Goal: Transaction & Acquisition: Purchase product/service

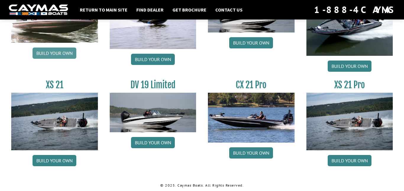
scroll to position [748, 0]
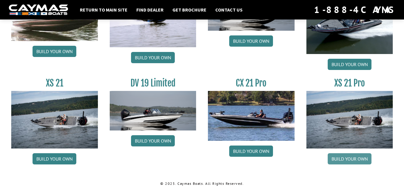
click at [352, 160] on link "Build your own" at bounding box center [349, 158] width 44 height 11
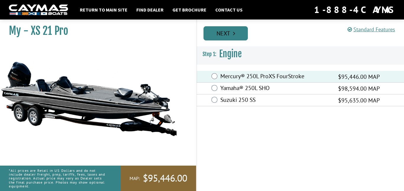
click at [234, 30] on icon "Pagination" at bounding box center [234, 33] width 2 height 6
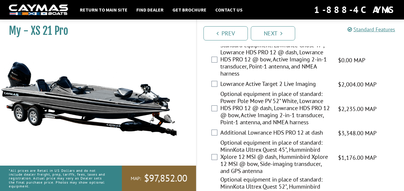
scroll to position [94, 0]
click at [222, 84] on label "Lowrance Active Target 2 Live Imaging" at bounding box center [275, 84] width 110 height 9
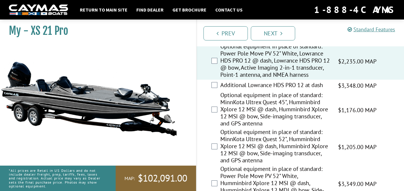
scroll to position [142, 0]
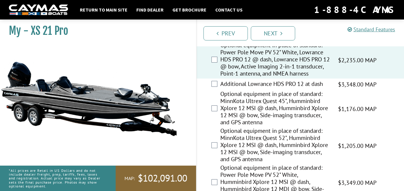
click at [210, 90] on div "Additional Lowrance HDS PRO 12 at dash $3,348.00 MAP $3,952.00 MSRP" at bounding box center [299, 85] width 207 height 12
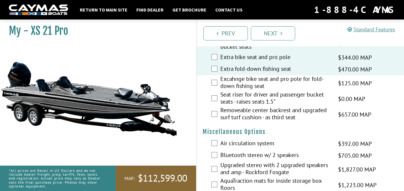
scroll to position [594, 0]
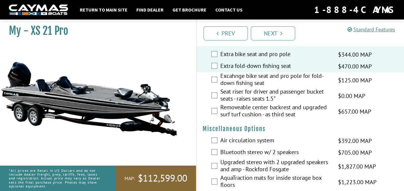
click at [220, 101] on label "Seat riser for driver and passenger bucket seats - raises seats 1.5"" at bounding box center [275, 96] width 110 height 16
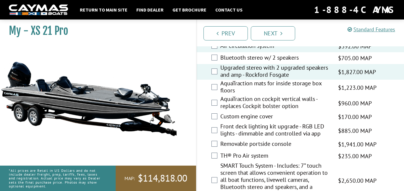
scroll to position [690, 0]
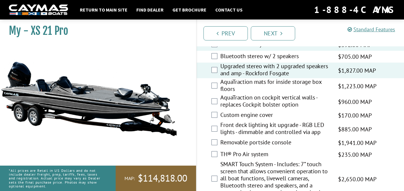
click at [222, 61] on label "Bluetooth stereo w/ 2 speakers" at bounding box center [275, 57] width 110 height 9
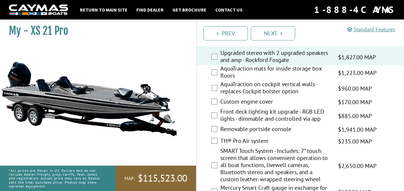
scroll to position [705, 0]
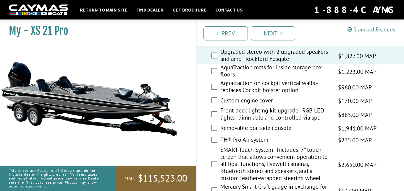
click at [232, 79] on label "AquaTraction mats for inside storage box floors" at bounding box center [275, 72] width 110 height 16
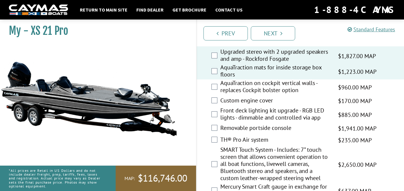
click at [259, 90] on label "AquaTraction on cockpit vertical walls - replaces Cockpit bolster option" at bounding box center [275, 87] width 110 height 16
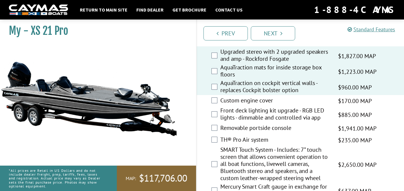
click at [255, 105] on label "Custom engine cover" at bounding box center [275, 101] width 110 height 9
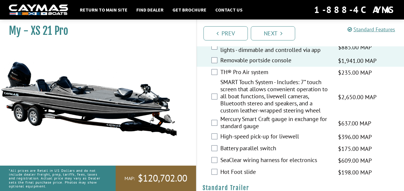
scroll to position [773, 0]
click at [218, 78] on div "TH® Pro Air system $235.00 MAP $277.00 MSRP" at bounding box center [299, 72] width 207 height 12
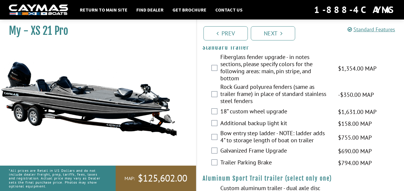
scroll to position [914, 0]
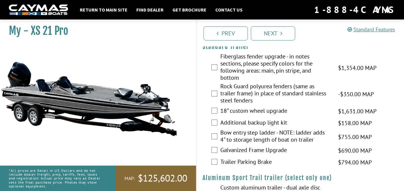
click at [215, 114] on div "18” custom wheel upgrade $1,631.00 MAP $1,926.00 MSRP" at bounding box center [299, 111] width 207 height 12
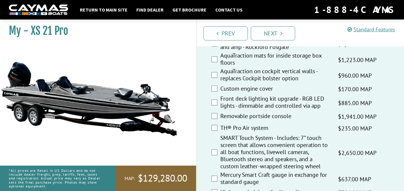
scroll to position [655, 0]
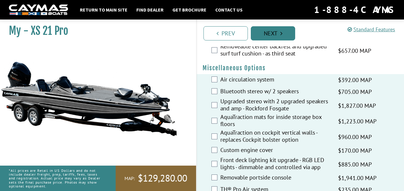
click at [288, 35] on link "Next" at bounding box center [273, 33] width 44 height 14
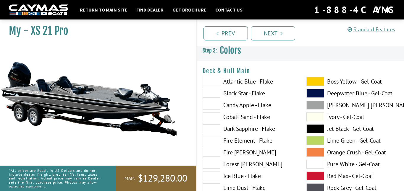
scroll to position [0, 0]
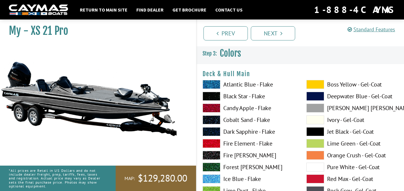
click at [232, 131] on label "Dark Sapphire - Flake" at bounding box center [248, 131] width 92 height 9
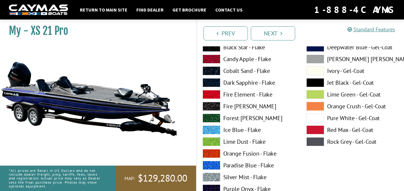
scroll to position [53, 0]
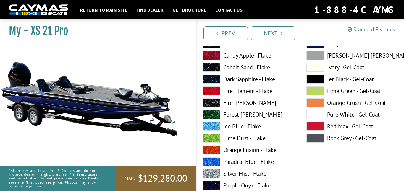
click at [227, 162] on label "Paradise Blue - Flake" at bounding box center [248, 161] width 92 height 9
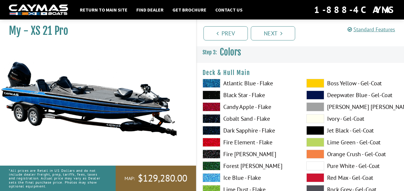
scroll to position [0, 0]
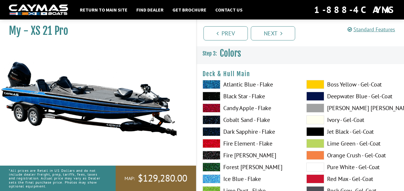
click at [230, 120] on label "Cobalt Sand - Flake" at bounding box center [248, 120] width 92 height 9
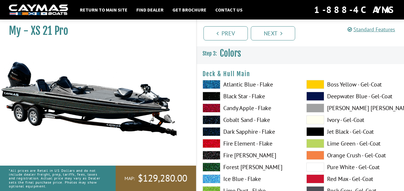
click at [228, 98] on label "Black Star - Flake" at bounding box center [248, 96] width 92 height 9
click at [228, 83] on label "Atlantic Blue - Flake" at bounding box center [248, 84] width 92 height 9
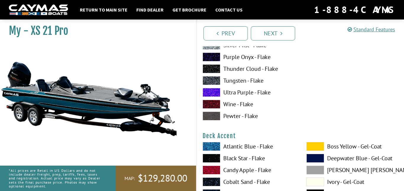
scroll to position [182, 0]
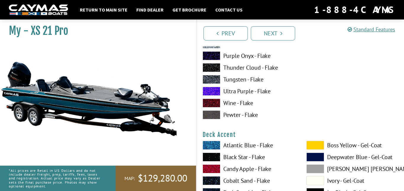
click at [217, 146] on span at bounding box center [211, 145] width 18 height 9
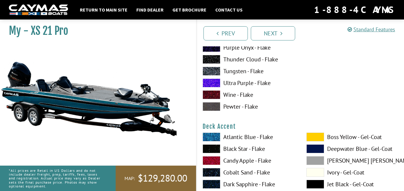
scroll to position [197, 0]
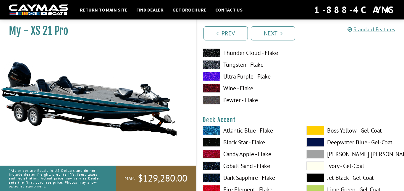
click at [217, 144] on span at bounding box center [211, 142] width 18 height 9
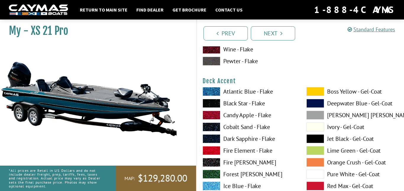
scroll to position [237, 0]
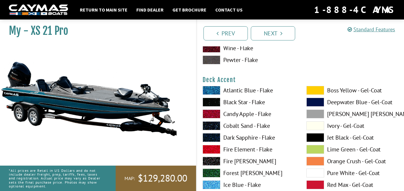
click at [319, 103] on span at bounding box center [315, 102] width 18 height 9
click at [319, 136] on span at bounding box center [315, 137] width 18 height 9
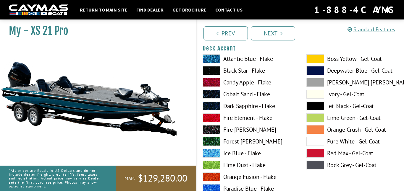
scroll to position [268, 0]
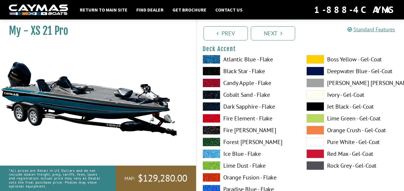
click at [217, 94] on span at bounding box center [211, 94] width 18 height 9
click at [209, 73] on span at bounding box center [211, 71] width 18 height 9
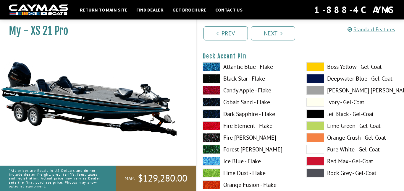
scroll to position [504, 0]
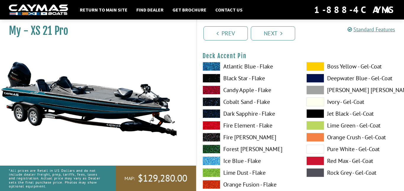
click at [212, 67] on span at bounding box center [211, 66] width 18 height 9
click at [212, 79] on span at bounding box center [211, 78] width 18 height 9
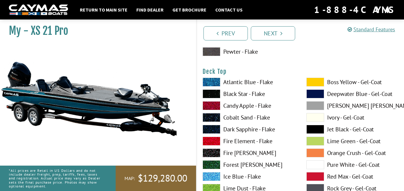
scroll to position [733, 0]
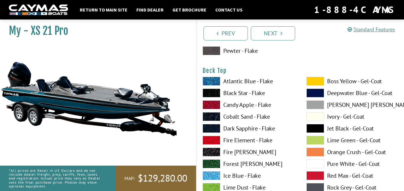
click at [212, 80] on span at bounding box center [211, 81] width 18 height 9
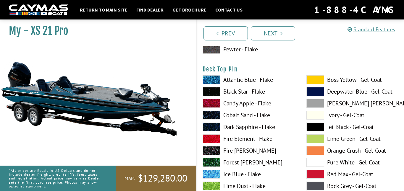
scroll to position [978, 0]
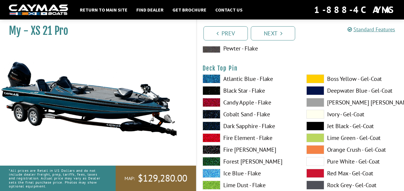
click at [213, 92] on span at bounding box center [211, 90] width 18 height 9
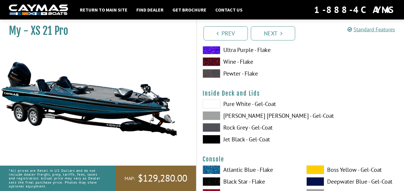
scroll to position [1199, 0]
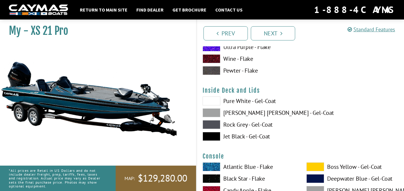
click at [213, 132] on span at bounding box center [211, 136] width 18 height 9
click at [212, 112] on span at bounding box center [211, 112] width 18 height 9
click at [210, 123] on span at bounding box center [211, 124] width 18 height 9
click at [214, 113] on span at bounding box center [211, 112] width 18 height 9
click at [216, 102] on span at bounding box center [211, 101] width 18 height 9
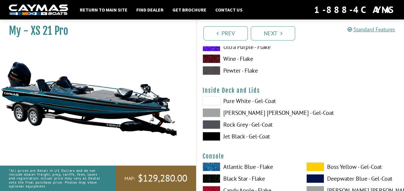
click at [214, 109] on span at bounding box center [211, 112] width 18 height 9
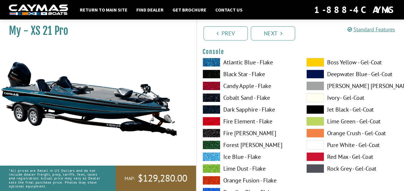
scroll to position [1304, 0]
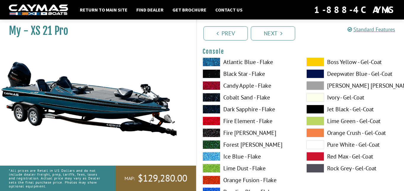
click at [210, 73] on span at bounding box center [211, 73] width 18 height 9
click at [207, 62] on span at bounding box center [211, 62] width 18 height 9
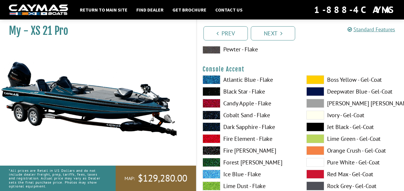
scroll to position [1530, 0]
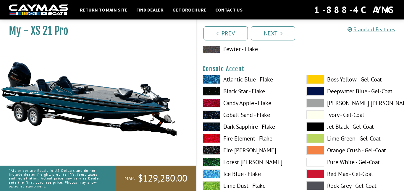
click at [211, 94] on span at bounding box center [211, 91] width 18 height 9
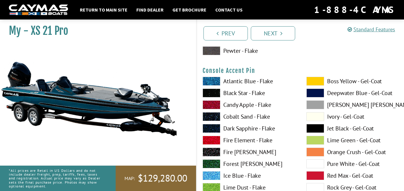
scroll to position [1771, 0]
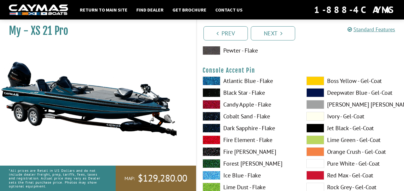
click at [215, 92] on span at bounding box center [211, 92] width 18 height 9
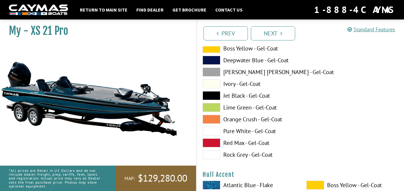
scroll to position [2050, 0]
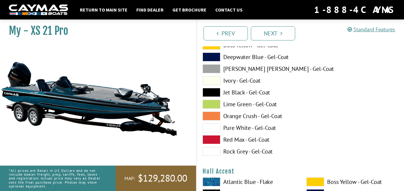
click at [215, 92] on span at bounding box center [211, 92] width 18 height 9
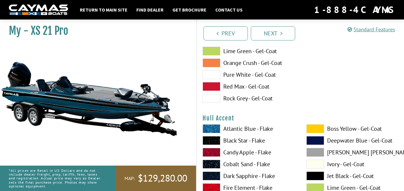
scroll to position [2115, 0]
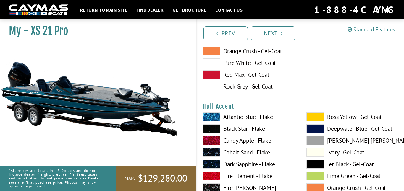
click at [211, 117] on span at bounding box center [211, 117] width 18 height 9
click at [213, 132] on span at bounding box center [211, 128] width 18 height 9
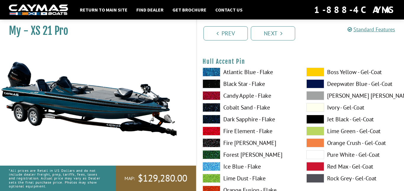
scroll to position [2403, 0]
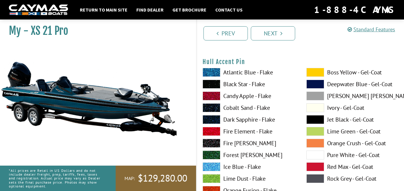
click at [214, 80] on span at bounding box center [211, 84] width 18 height 9
click at [215, 74] on span at bounding box center [211, 72] width 18 height 9
click at [214, 82] on span at bounding box center [211, 84] width 18 height 9
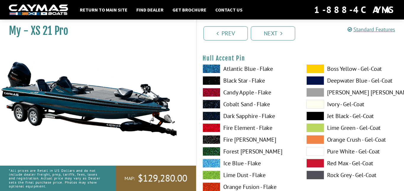
scroll to position [2408, 0]
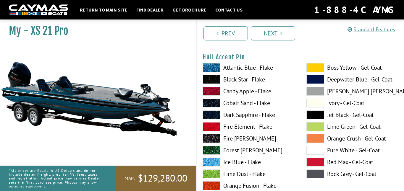
click at [214, 82] on span at bounding box center [211, 79] width 18 height 9
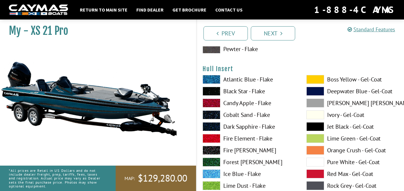
scroll to position [2641, 0]
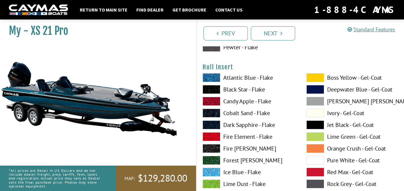
click at [219, 89] on span at bounding box center [211, 89] width 18 height 9
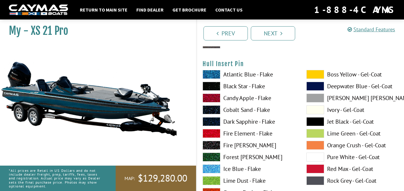
scroll to position [2881, 0]
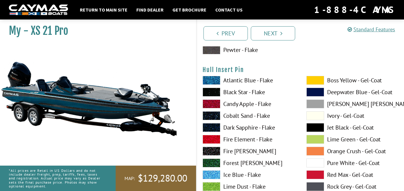
click at [213, 84] on span at bounding box center [211, 80] width 18 height 9
click at [213, 87] on div "Atlantic Blue - Flake Black Star - Flake Candy Apple - Flake Cobalt Sand - Flak…" at bounding box center [248, 188] width 104 height 225
click at [213, 90] on span at bounding box center [211, 92] width 18 height 9
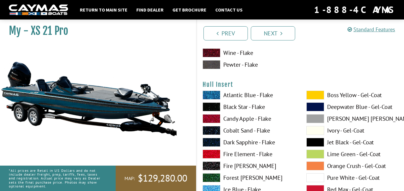
scroll to position [2618, 0]
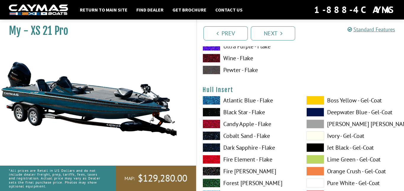
click at [213, 100] on span at bounding box center [211, 100] width 18 height 9
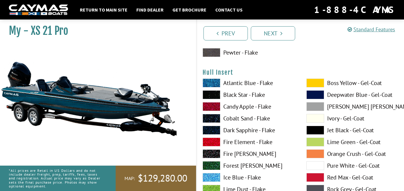
scroll to position [2636, 0]
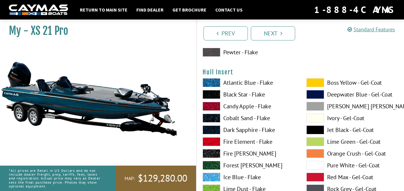
click at [213, 92] on span at bounding box center [211, 94] width 18 height 9
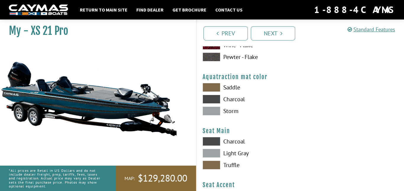
scroll to position [3119, 0]
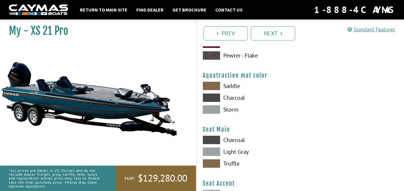
click at [214, 97] on span at bounding box center [211, 97] width 18 height 9
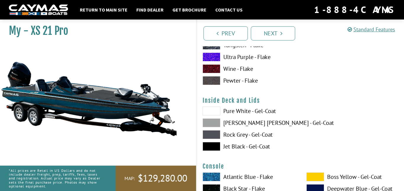
scroll to position [1192, 0]
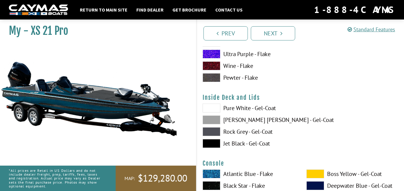
click at [215, 131] on span at bounding box center [211, 131] width 18 height 9
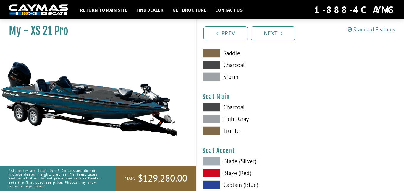
scroll to position [3153, 0]
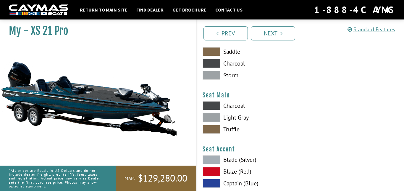
click at [218, 103] on span at bounding box center [211, 105] width 18 height 9
click at [216, 114] on span at bounding box center [211, 117] width 18 height 9
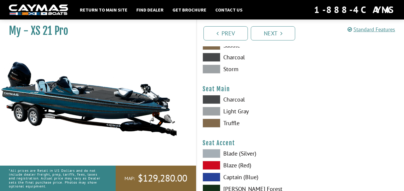
scroll to position [3159, 0]
click at [214, 100] on span at bounding box center [211, 99] width 18 height 9
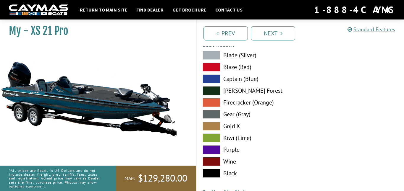
scroll to position [3257, 0]
click at [214, 116] on span at bounding box center [211, 114] width 18 height 9
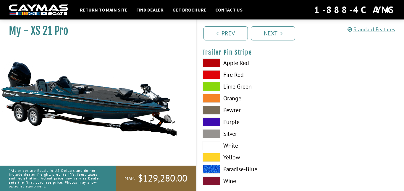
scroll to position [3410, 0]
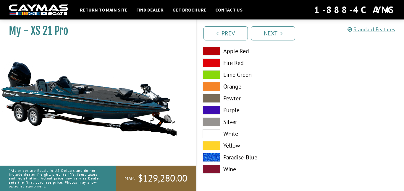
click at [212, 155] on span at bounding box center [211, 157] width 18 height 9
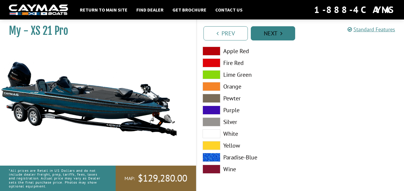
click at [276, 30] on link "Next" at bounding box center [273, 33] width 44 height 14
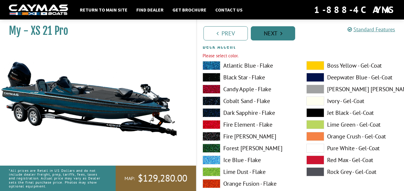
scroll to position [273, 0]
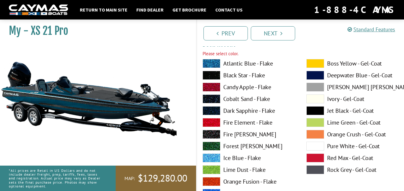
click at [232, 63] on label "Atlantic Blue - Flake" at bounding box center [248, 63] width 92 height 9
click at [232, 73] on label "Black Star - Flake" at bounding box center [248, 75] width 92 height 9
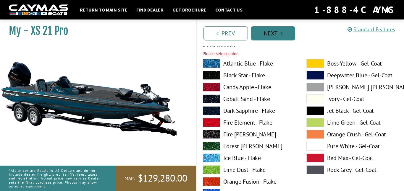
click at [260, 39] on link "Next" at bounding box center [273, 33] width 44 height 14
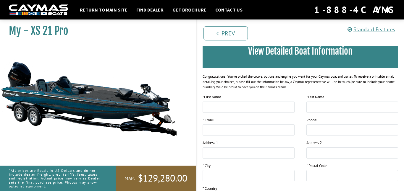
scroll to position [48, 0]
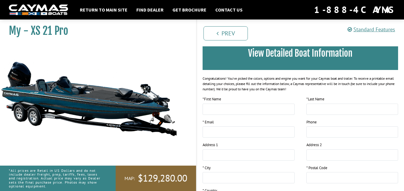
click at [265, 53] on h3 "View Detailed Boat Information" at bounding box center [300, 53] width 178 height 11
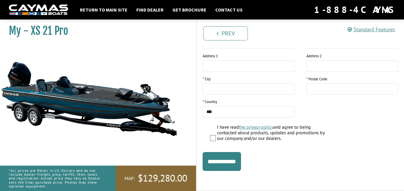
scroll to position [137, 0]
click at [233, 164] on input "**********" at bounding box center [221, 161] width 38 height 19
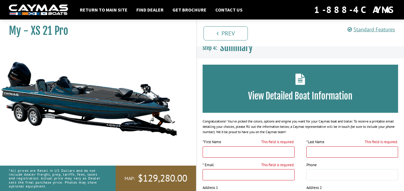
scroll to position [0, 0]
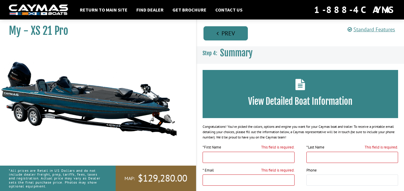
click at [208, 27] on link "Prev" at bounding box center [225, 33] width 44 height 14
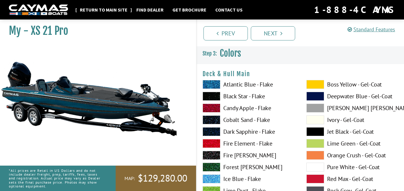
click at [88, 8] on link "Return to main site" at bounding box center [103, 10] width 53 height 8
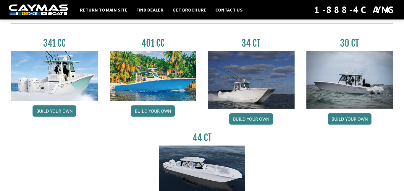
scroll to position [277, 0]
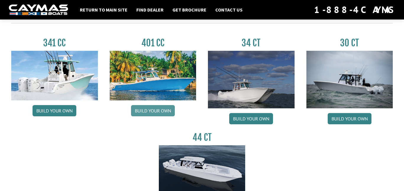
click at [164, 109] on link "Build your own" at bounding box center [153, 110] width 44 height 11
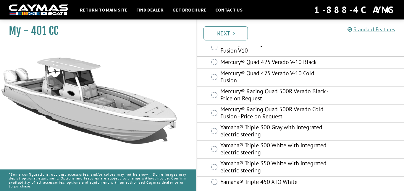
scroll to position [256, 0]
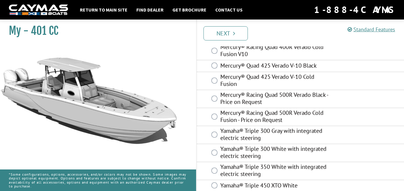
click at [286, 96] on label "Mercury® Racing Quad 500R Verado Black - Price on Request" at bounding box center [275, 99] width 110 height 16
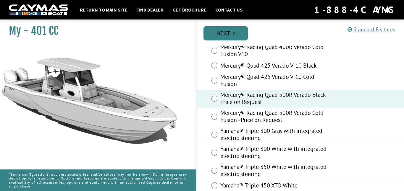
click at [236, 30] on link "Next" at bounding box center [225, 33] width 44 height 14
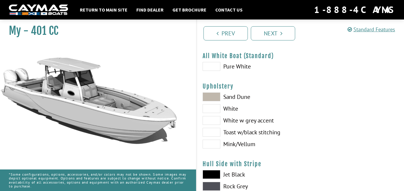
scroll to position [19, 0]
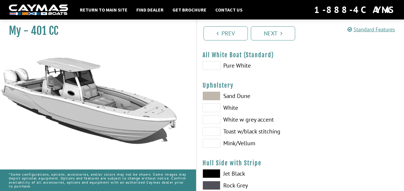
click at [213, 111] on span at bounding box center [211, 107] width 18 height 9
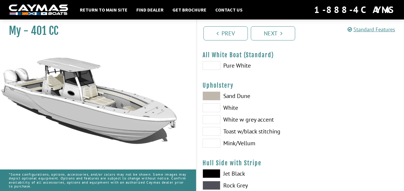
click at [211, 62] on span at bounding box center [211, 65] width 18 height 9
